Goal: Task Accomplishment & Management: Complete application form

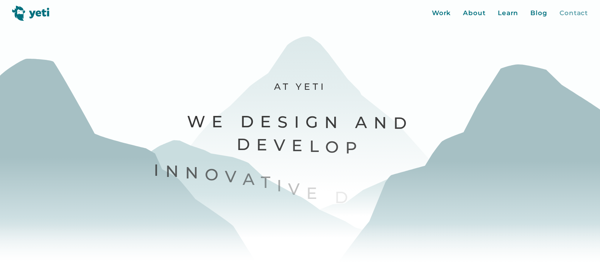
click at [570, 13] on div "Contact" at bounding box center [573, 13] width 28 height 10
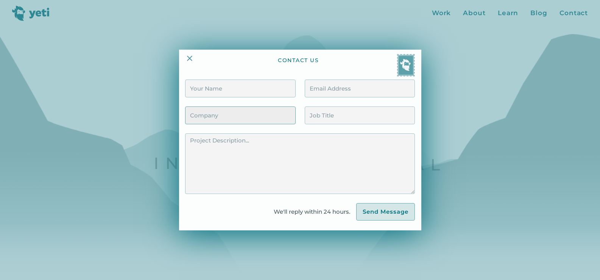
scroll to position [38, 0]
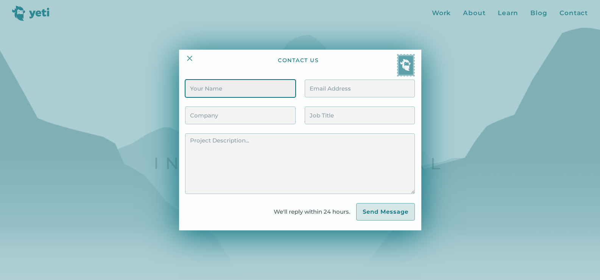
click at [249, 86] on input "Contact Form" at bounding box center [240, 88] width 110 height 18
type input "[PERSON_NAME]"
type input "[PERSON_NAME][EMAIL_ADDRESS][DOMAIN_NAME]"
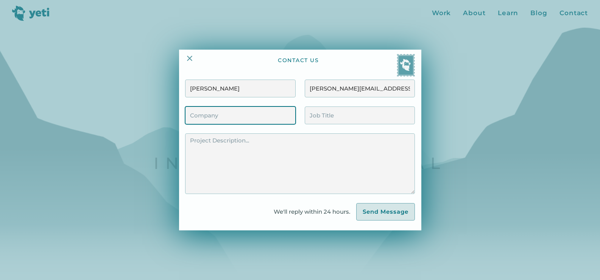
type input "VAs4HIRE"
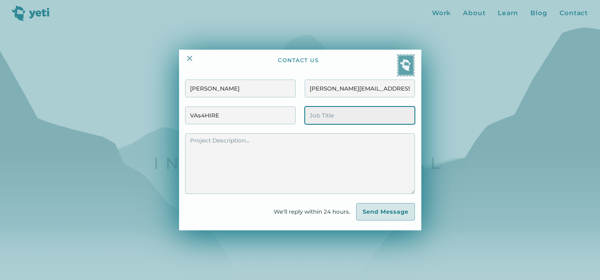
click at [336, 115] on input "Contact Form" at bounding box center [360, 115] width 110 height 18
type input "Client Acquisition Officer"
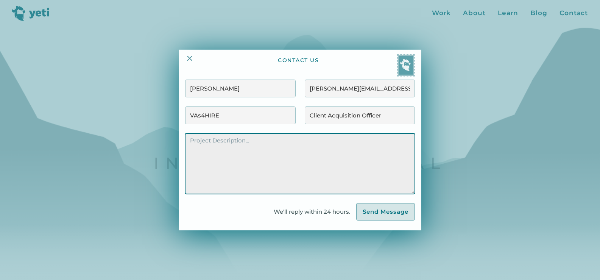
click at [244, 157] on textarea "Contact Form" at bounding box center [299, 163] width 229 height 61
paste textarea "Hello, I'm reaching out because I believe we can provide significant value to y…"
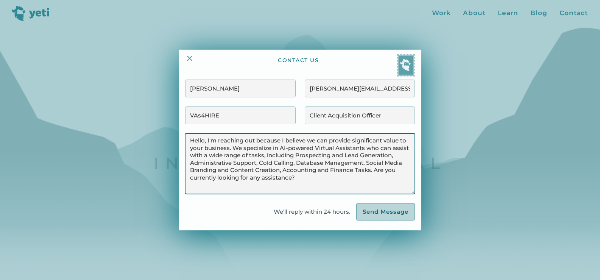
type textarea "Hello, I'm reaching out because I believe we can provide significant value to y…"
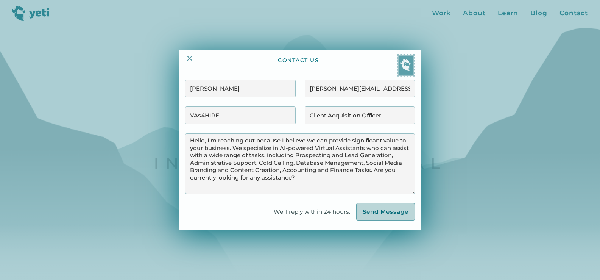
click at [380, 213] on input "Send Message" at bounding box center [385, 211] width 59 height 17
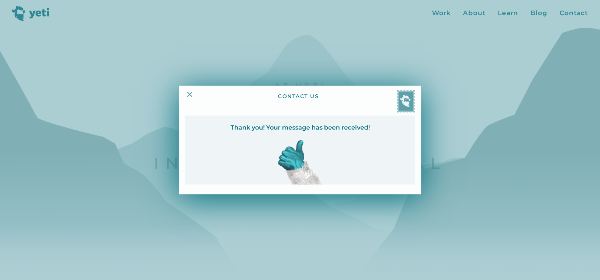
click at [570, 11] on div at bounding box center [300, 140] width 600 height 280
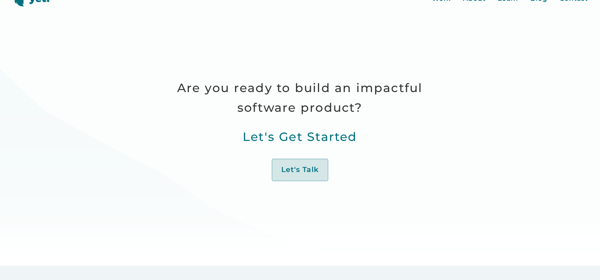
scroll to position [454, 0]
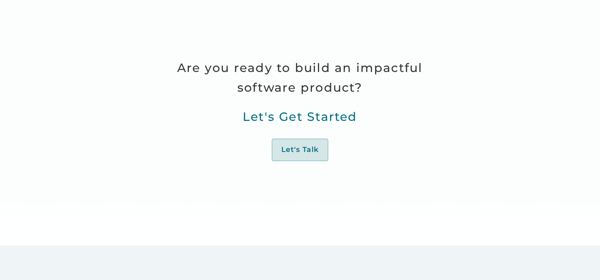
click at [304, 147] on div "Work" at bounding box center [294, 150] width 19 height 10
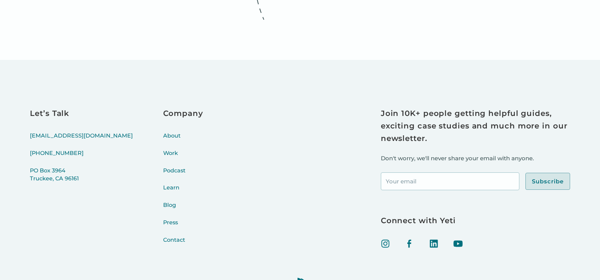
scroll to position [2586, 0]
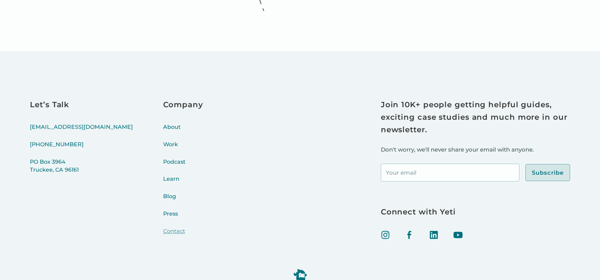
click at [163, 230] on link "Contact" at bounding box center [183, 235] width 40 height 17
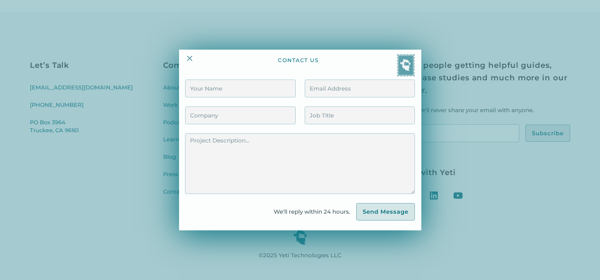
scroll to position [2662, 0]
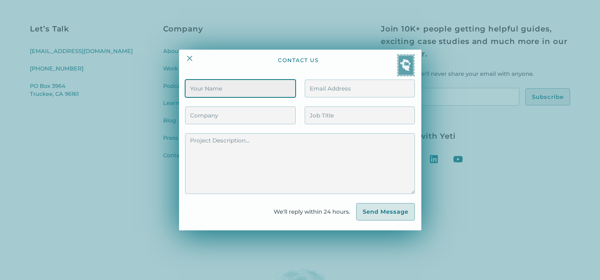
click at [203, 85] on input "Contact Form" at bounding box center [240, 88] width 110 height 18
type input "[PERSON_NAME]"
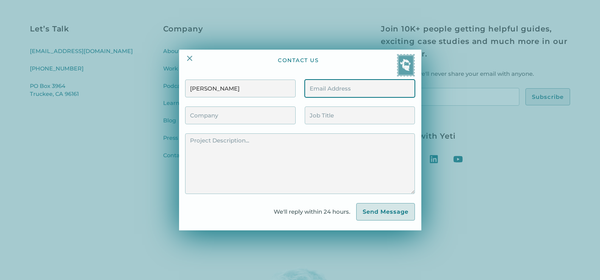
type input "[PERSON_NAME][EMAIL_ADDRESS][DOMAIN_NAME]"
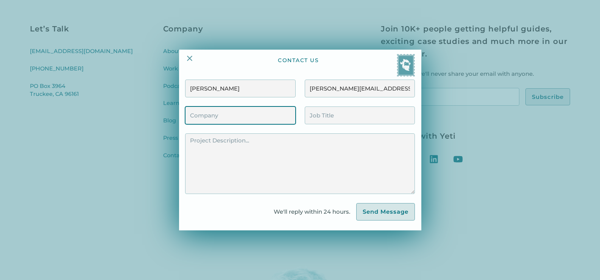
type input "VAs4HIRE"
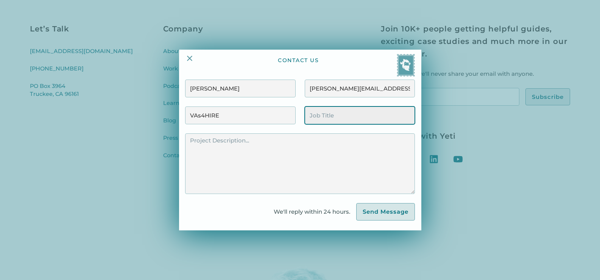
click at [329, 120] on input "Contact Form" at bounding box center [360, 115] width 110 height 18
type input "Client Acquisition Officer"
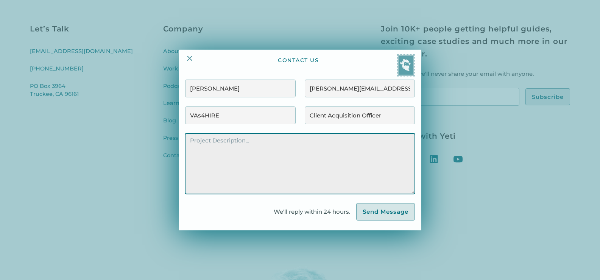
click at [254, 165] on textarea "Contact Form" at bounding box center [299, 163] width 229 height 61
paste textarea "Hello, I'm reaching out because I believe we can provide significant value to y…"
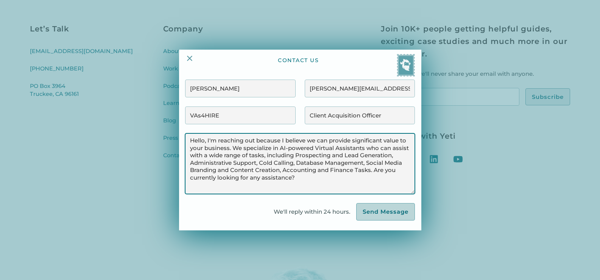
type textarea "Hello, I'm reaching out because I believe we can provide significant value to y…"
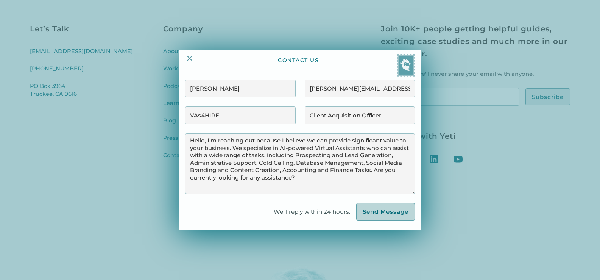
click at [371, 209] on input "Send Message" at bounding box center [385, 211] width 59 height 17
